Goal: Find specific page/section: Find specific page/section

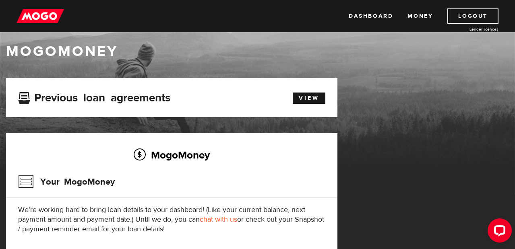
scroll to position [46, 0]
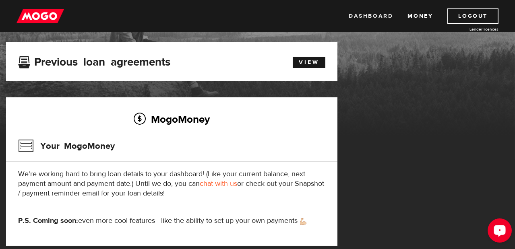
click at [376, 13] on link "Dashboard" at bounding box center [370, 15] width 44 height 15
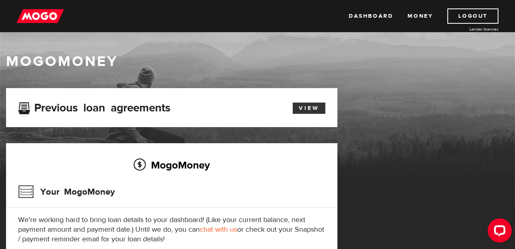
click at [303, 109] on link "View" at bounding box center [309, 108] width 33 height 11
click at [376, 16] on link "Dashboard" at bounding box center [370, 15] width 44 height 15
